Goal: Task Accomplishment & Management: Manage account settings

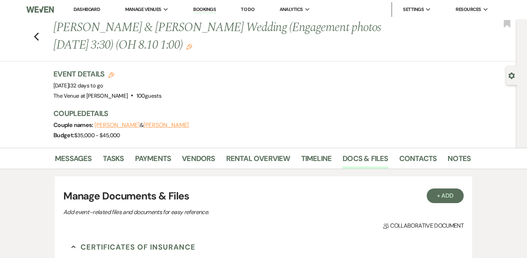
click at [84, 8] on link "Dashboard" at bounding box center [87, 9] width 26 height 6
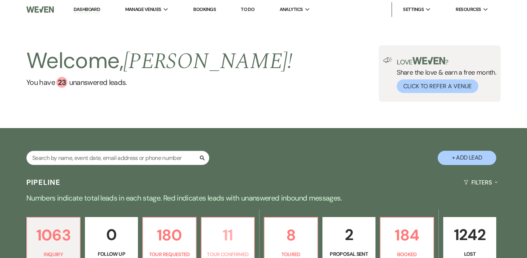
click at [229, 244] on p "11" at bounding box center [228, 235] width 44 height 25
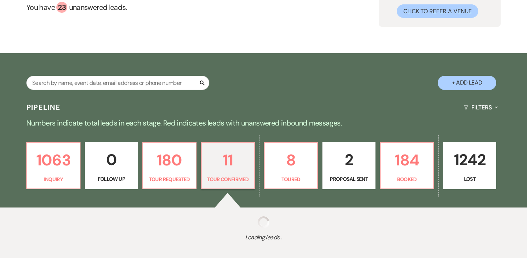
select select "4"
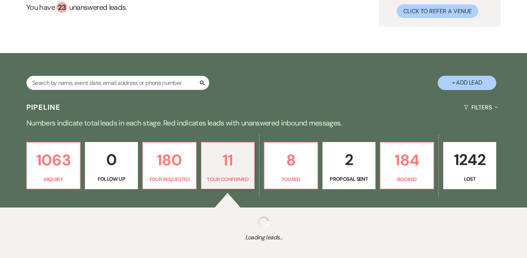
select select "4"
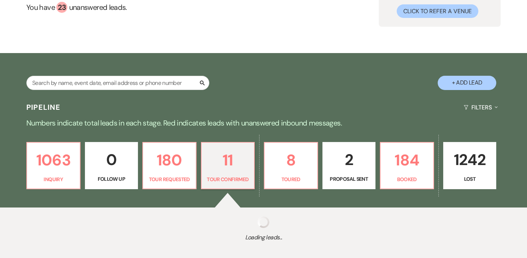
select select "4"
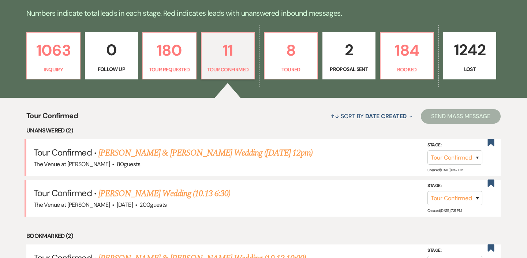
scroll to position [195, 0]
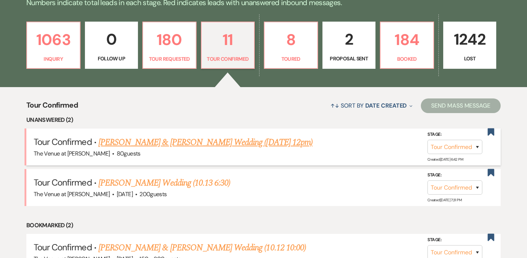
click at [193, 139] on link "[PERSON_NAME] & [PERSON_NAME] Wedding ([DATE] 12pm)" at bounding box center [205, 142] width 214 height 13
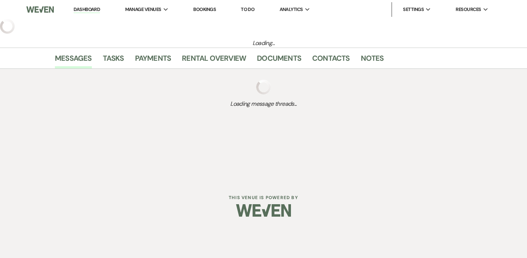
select select "4"
select select "5"
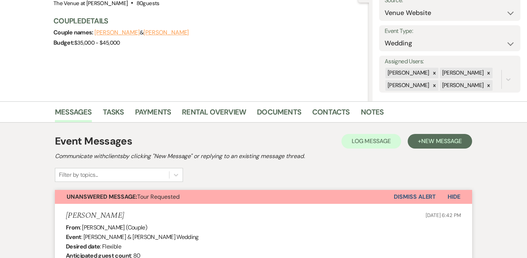
scroll to position [202, 0]
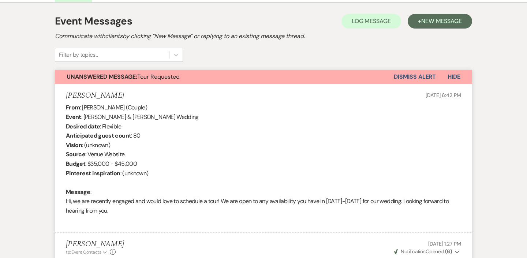
click at [410, 76] on button "Dismiss Alert" at bounding box center [415, 77] width 42 height 14
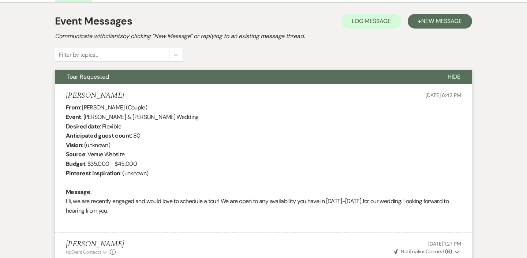
click at [353, 83] on button "Tour Requested" at bounding box center [245, 77] width 381 height 14
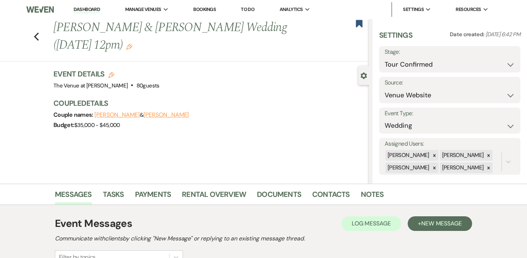
scroll to position [0, 0]
click at [36, 38] on use "button" at bounding box center [36, 37] width 5 height 8
select select "4"
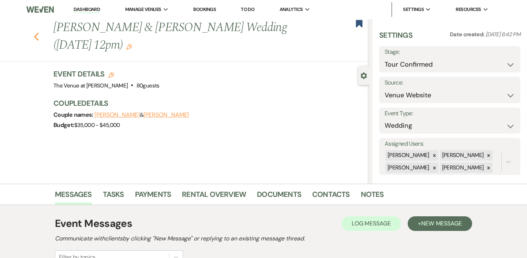
select select "4"
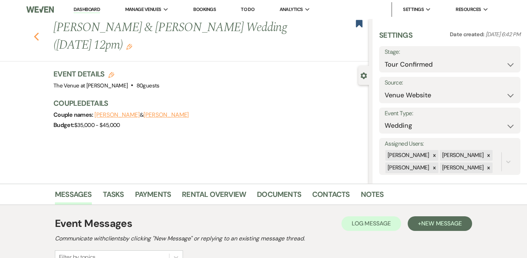
select select "4"
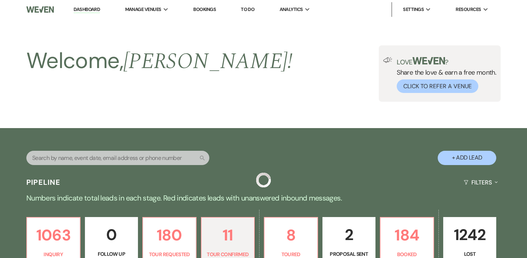
scroll to position [195, 0]
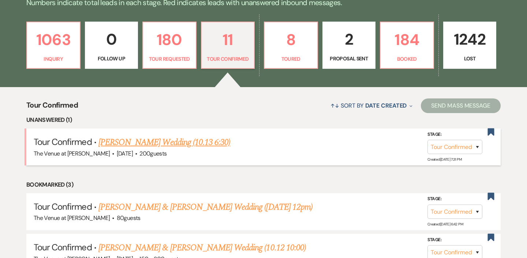
click at [208, 141] on link "[PERSON_NAME] Wedding (10.13 6:30)" at bounding box center [164, 142] width 132 height 13
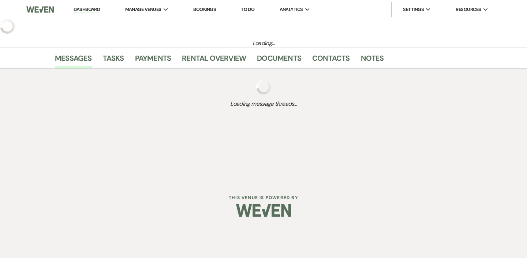
select select "4"
select select "5"
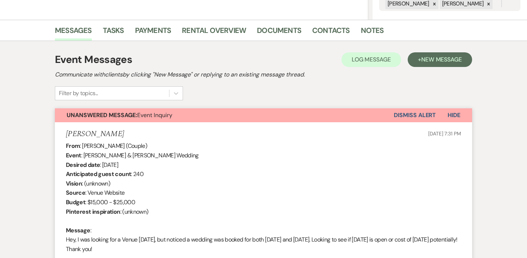
scroll to position [233, 0]
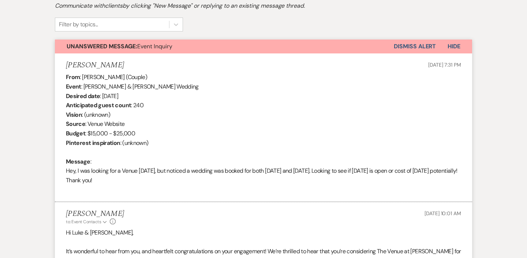
click at [421, 47] on button "Dismiss Alert" at bounding box center [415, 47] width 42 height 14
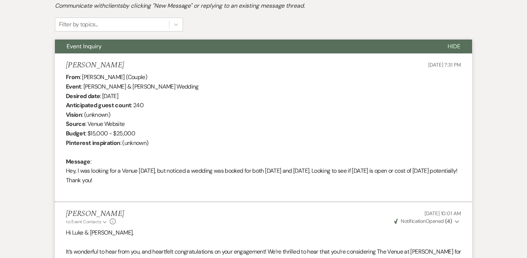
click at [358, 52] on button "Event Inquiry" at bounding box center [245, 47] width 381 height 14
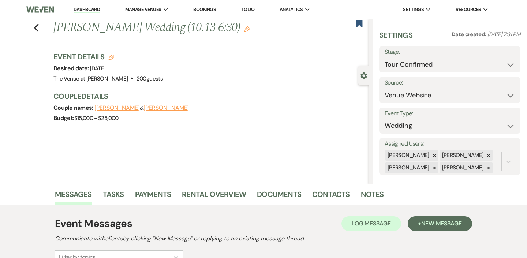
scroll to position [0, 0]
click at [34, 32] on div "Previous [PERSON_NAME] Wedding (10.13 6:30) Edit Bookmark" at bounding box center [182, 31] width 373 height 25
click at [36, 26] on use "button" at bounding box center [36, 28] width 5 height 8
select select "4"
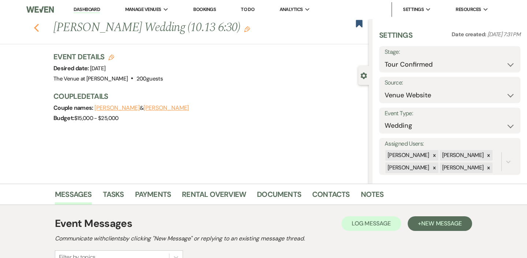
select select "4"
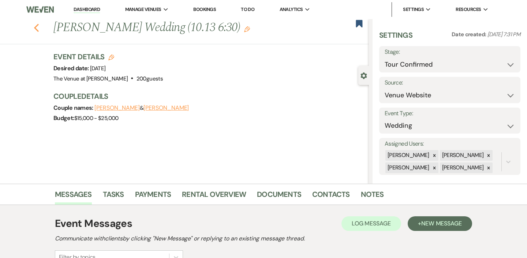
select select "4"
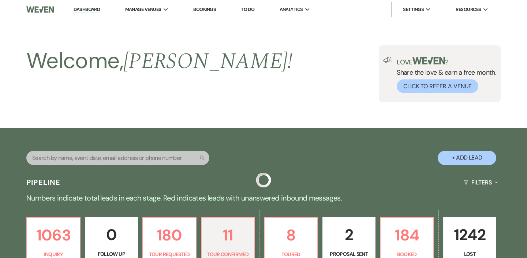
scroll to position [195, 0]
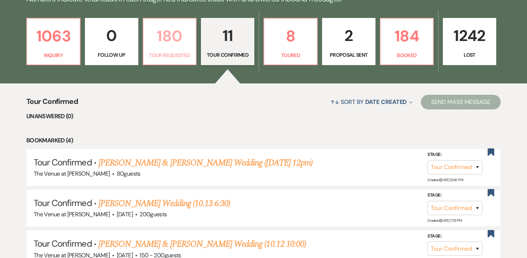
click at [178, 55] on p "Tour Requested" at bounding box center [170, 55] width 44 height 8
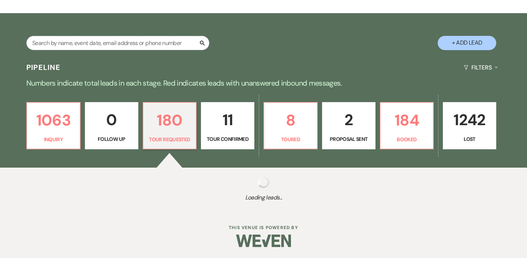
select select "2"
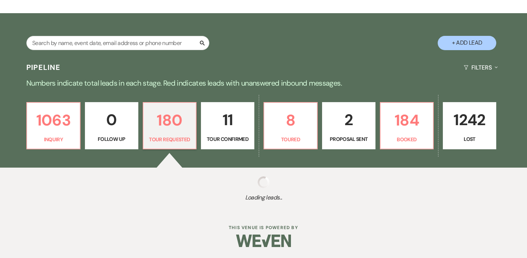
select select "2"
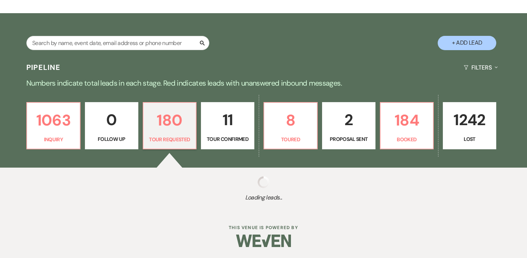
select select "2"
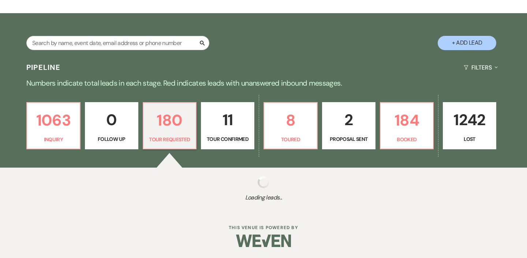
select select "2"
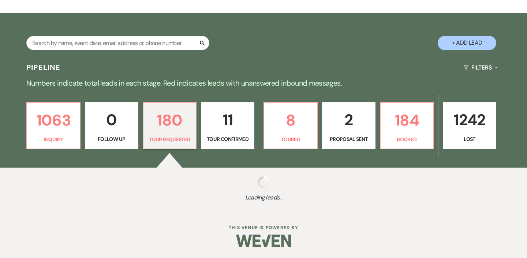
select select "2"
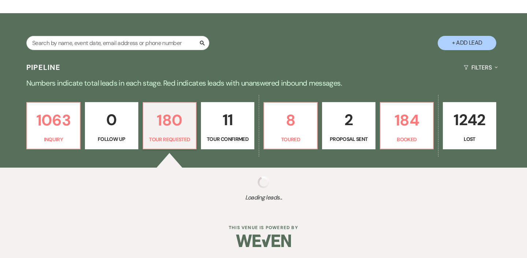
select select "2"
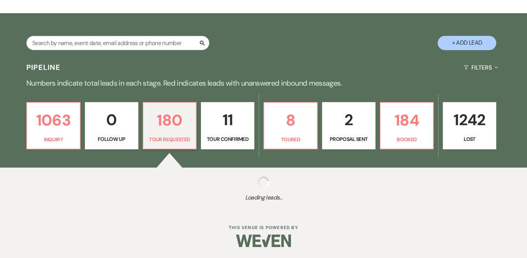
select select "2"
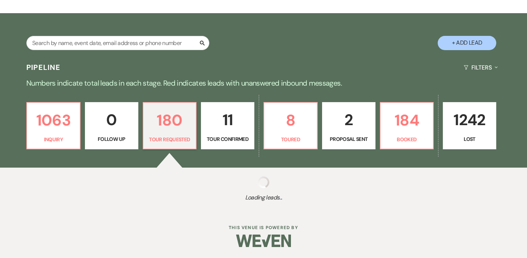
select select "2"
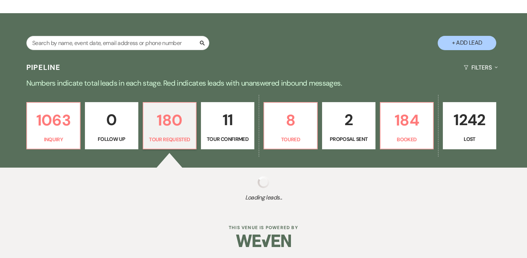
select select "2"
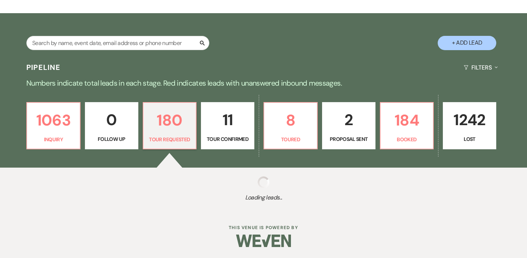
select select "2"
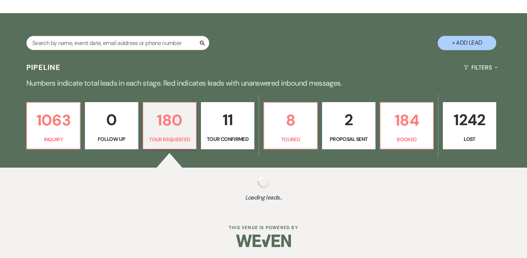
select select "2"
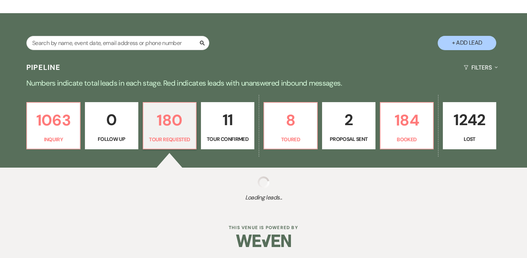
select select "2"
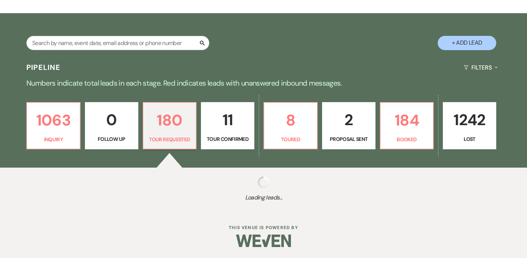
select select "2"
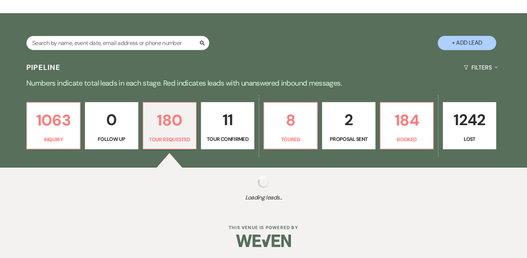
select select "2"
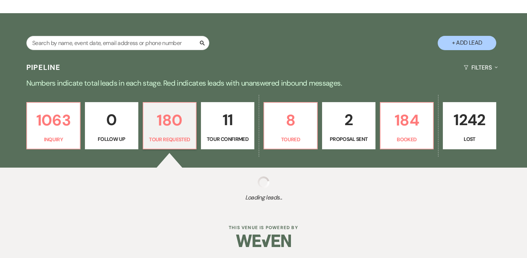
select select "2"
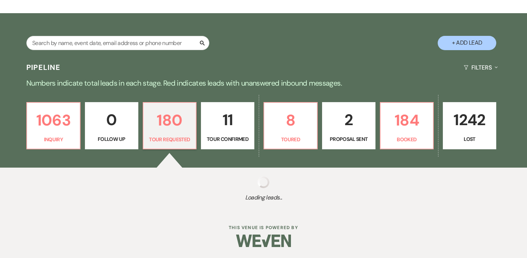
select select "2"
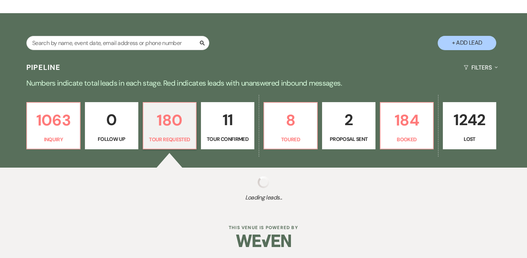
select select "2"
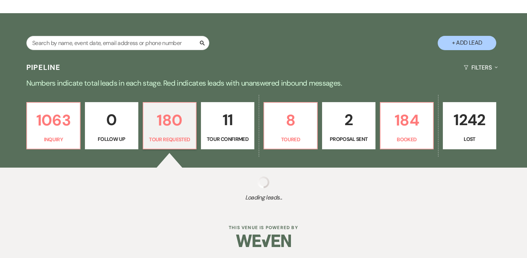
select select "2"
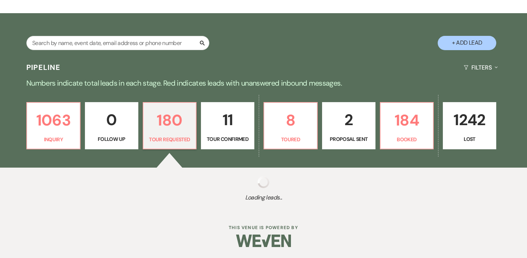
select select "2"
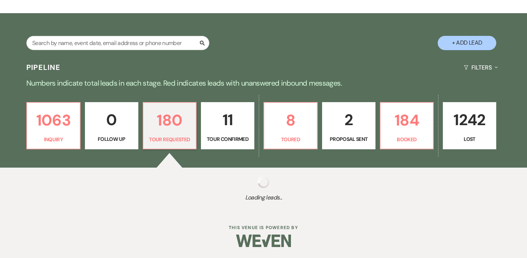
select select "2"
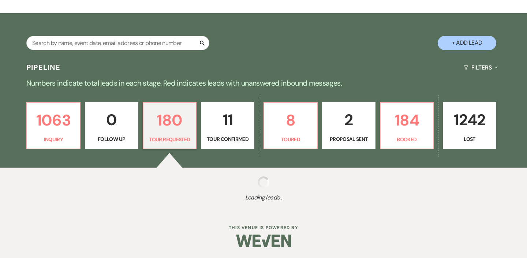
select select "2"
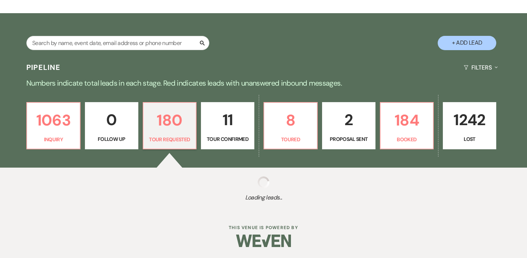
select select "2"
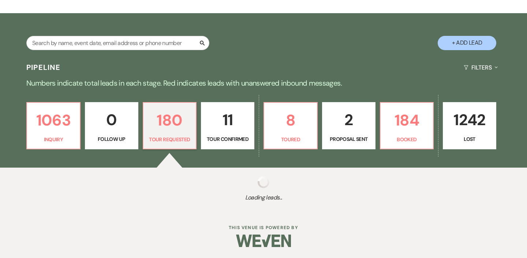
select select "2"
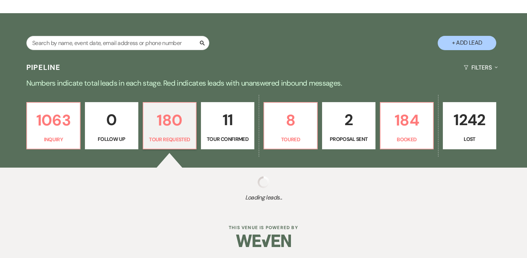
select select "2"
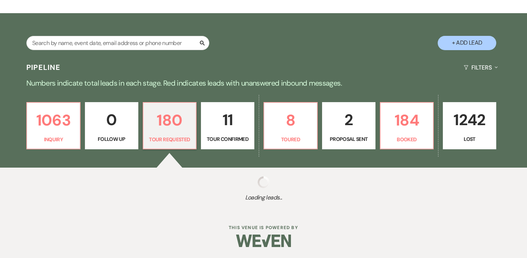
select select "2"
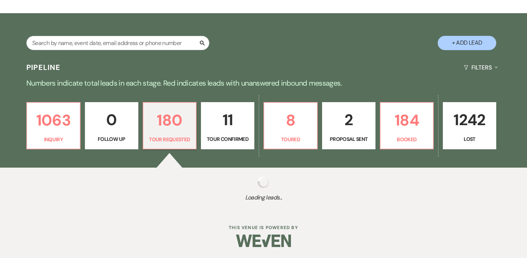
select select "2"
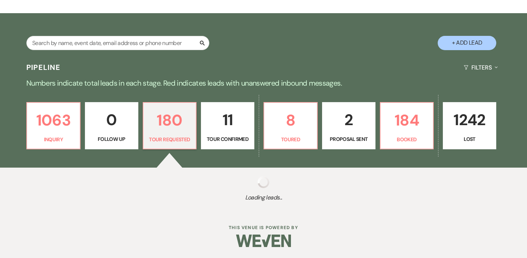
select select "2"
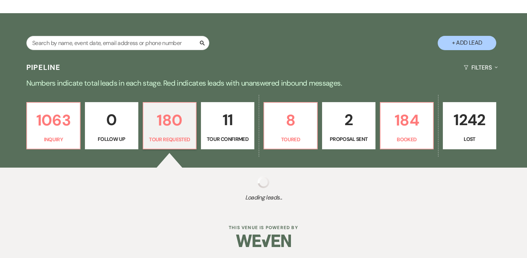
select select "2"
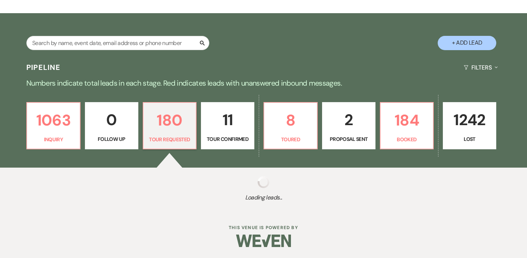
select select "2"
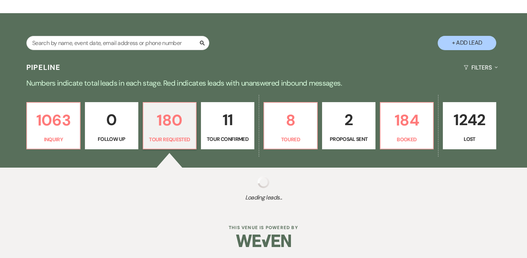
select select "2"
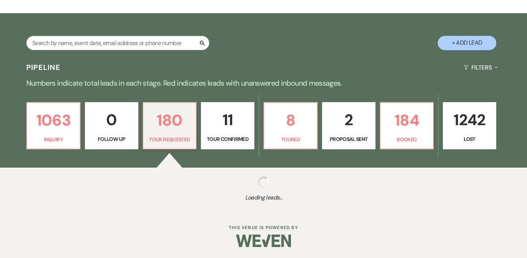
select select "2"
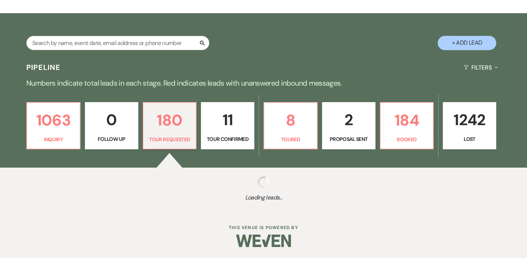
select select "2"
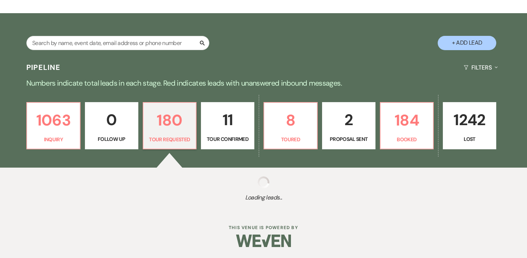
select select "2"
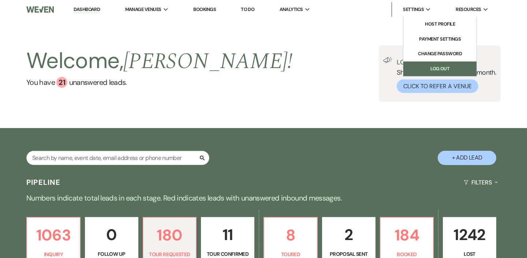
click at [425, 68] on link "Log Out" at bounding box center [439, 68] width 73 height 15
